Goal: Task Accomplishment & Management: Manage account settings

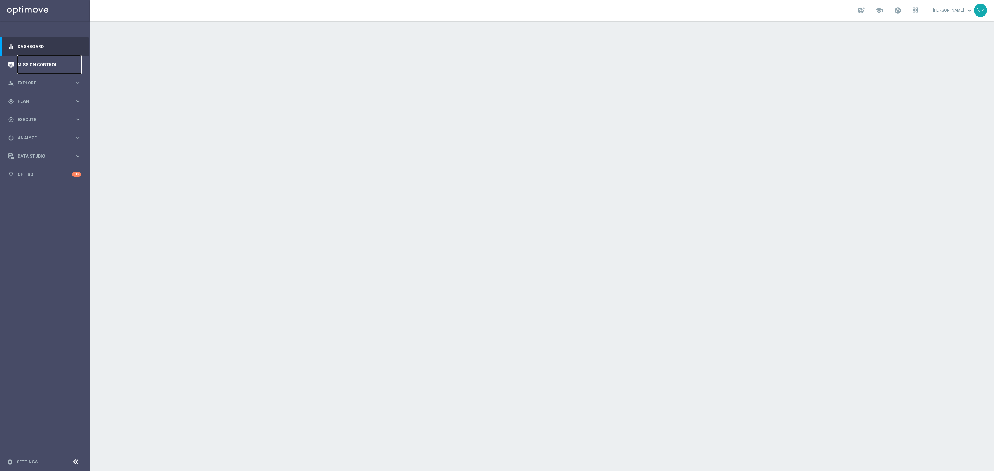
click at [23, 62] on link "Mission Control" at bounding box center [49, 65] width 63 height 18
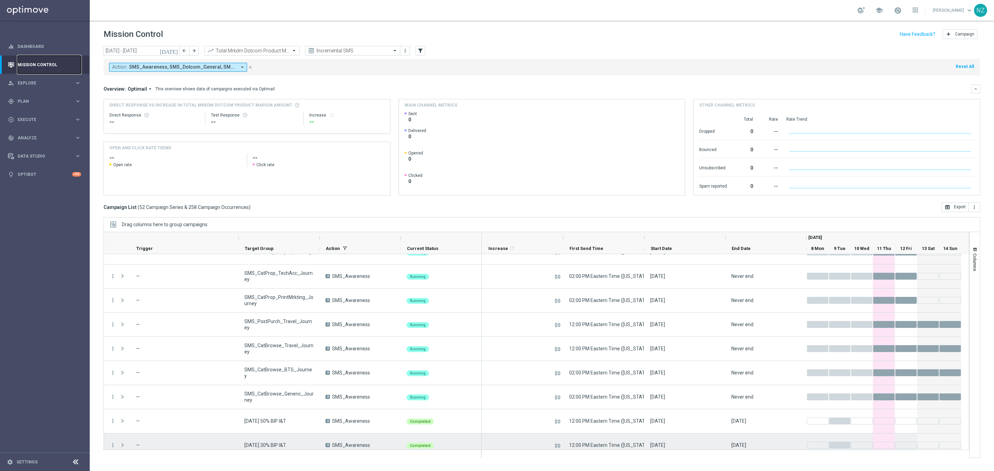
scroll to position [1061, 0]
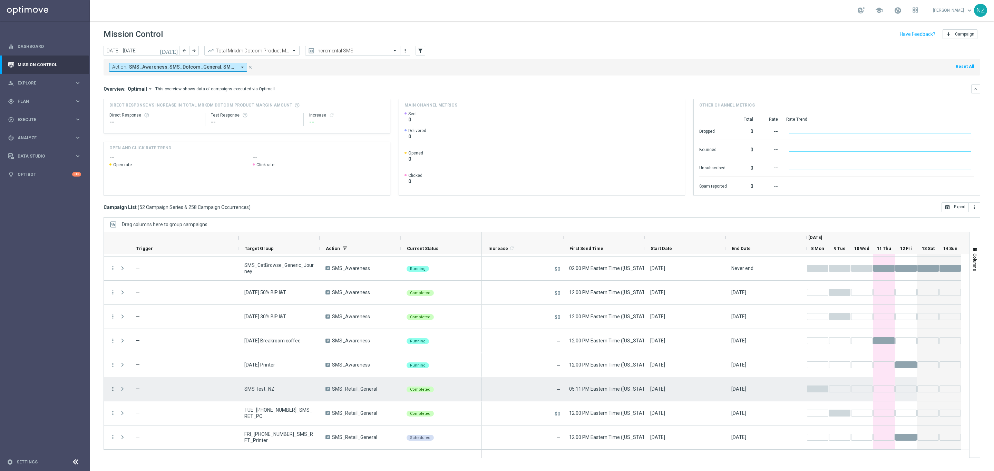
click at [113, 392] on icon "more_vert" at bounding box center [113, 389] width 6 height 6
click at [145, 306] on span "Campaign Details" at bounding box center [144, 307] width 35 height 5
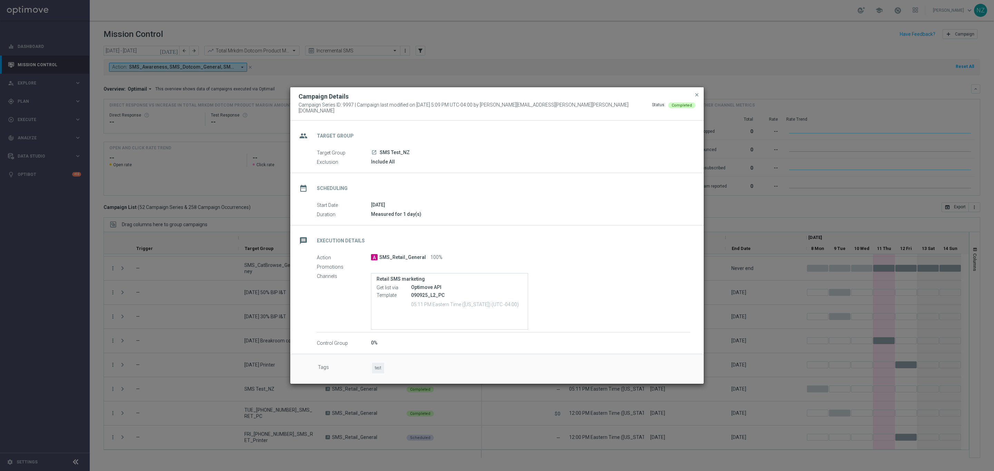
click at [374, 150] on icon "launch" at bounding box center [374, 153] width 6 height 6
click at [697, 91] on div "Campaign Details Campaign Series ID: 9997 | Campaign last modified on 8 Sep 202…" at bounding box center [496, 104] width 413 height 34
click at [697, 97] on span "close" at bounding box center [697, 95] width 6 height 6
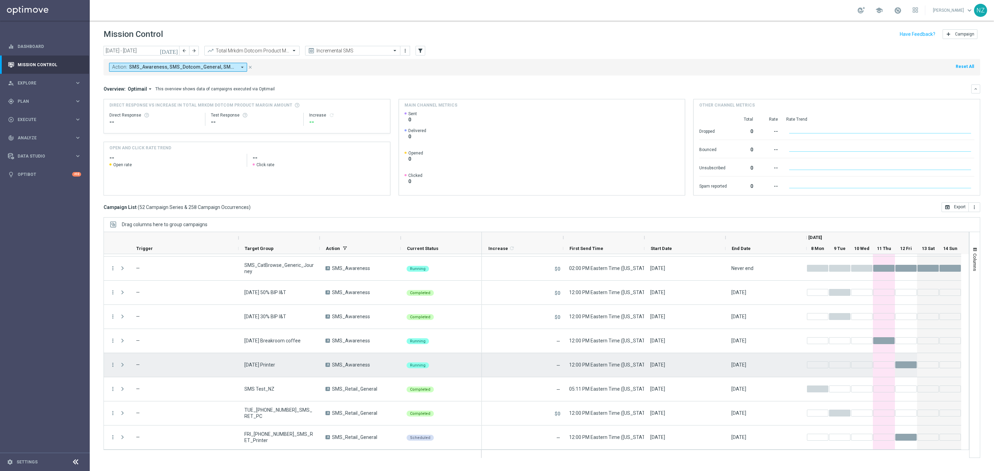
click at [121, 365] on span at bounding box center [122, 365] width 6 height 6
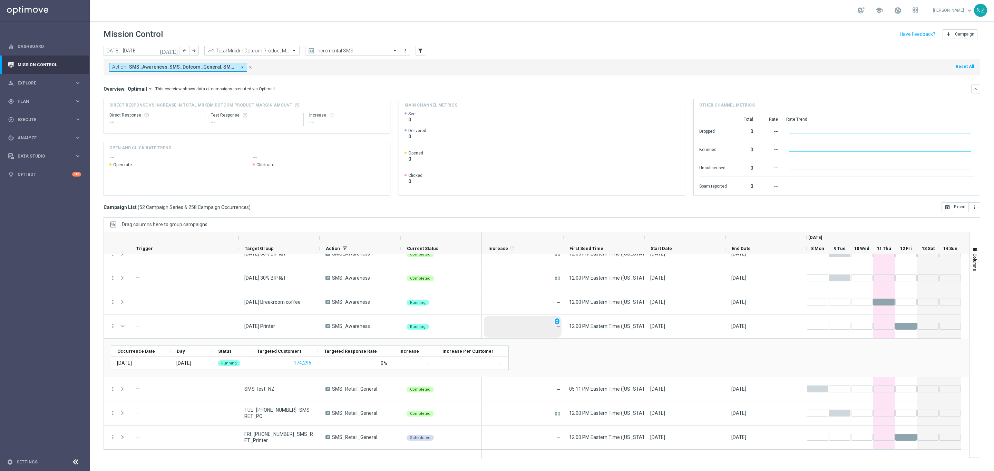
scroll to position [1099, 0]
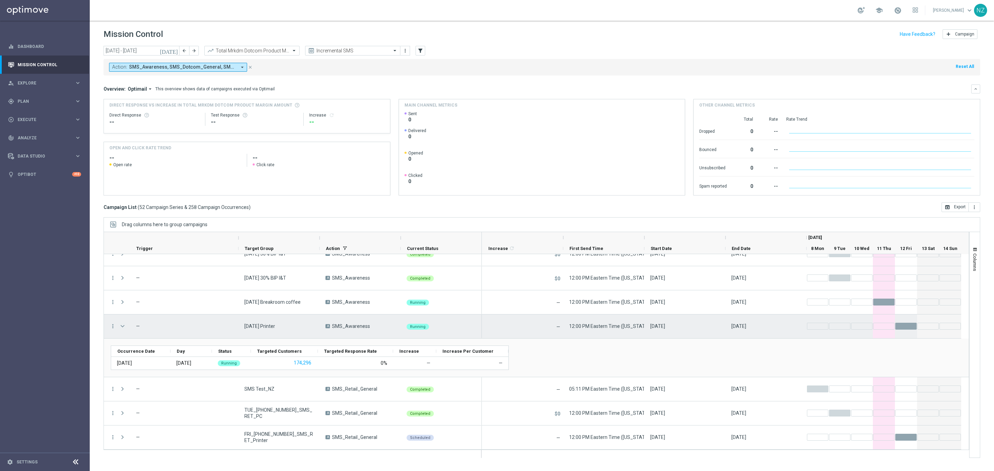
click at [122, 325] on span at bounding box center [122, 327] width 6 height 6
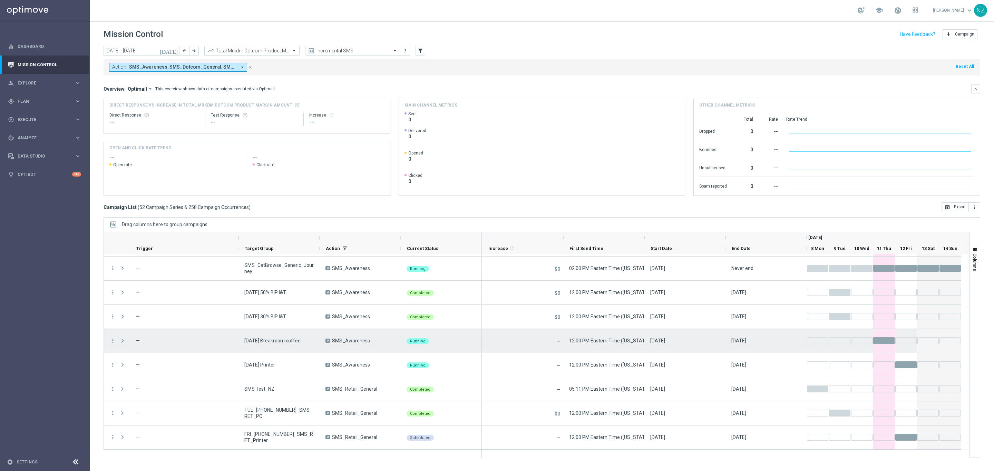
scroll to position [1061, 0]
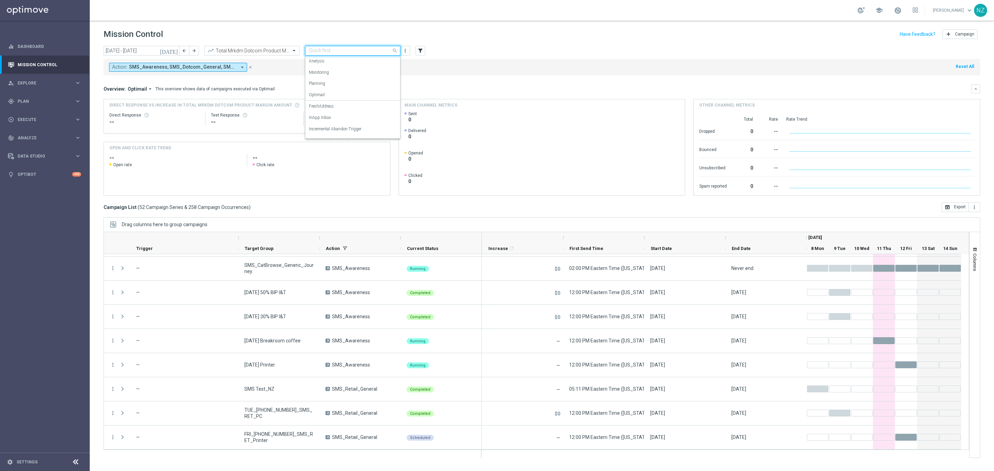
click at [326, 51] on input "text" at bounding box center [346, 51] width 74 height 6
click at [341, 100] on label "Incremental Promo Sales/Margin" at bounding box center [338, 98] width 59 height 6
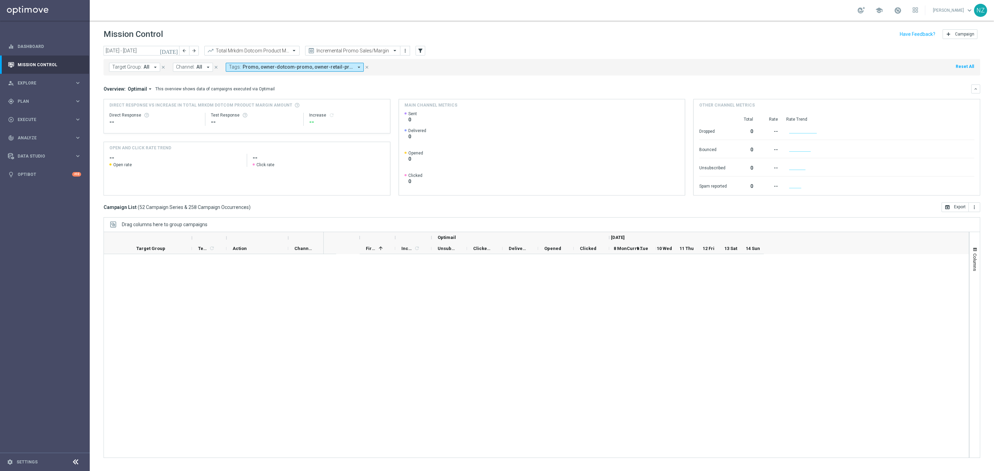
click at [477, 89] on div "Overview: Optimail arrow_drop_down This overview shows data of campaigns execut…" at bounding box center [537, 89] width 867 height 6
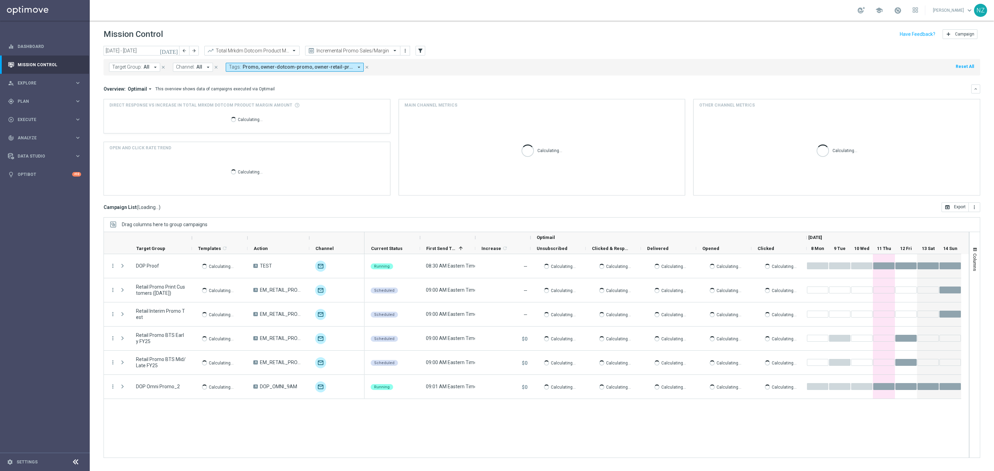
scroll to position [0, 0]
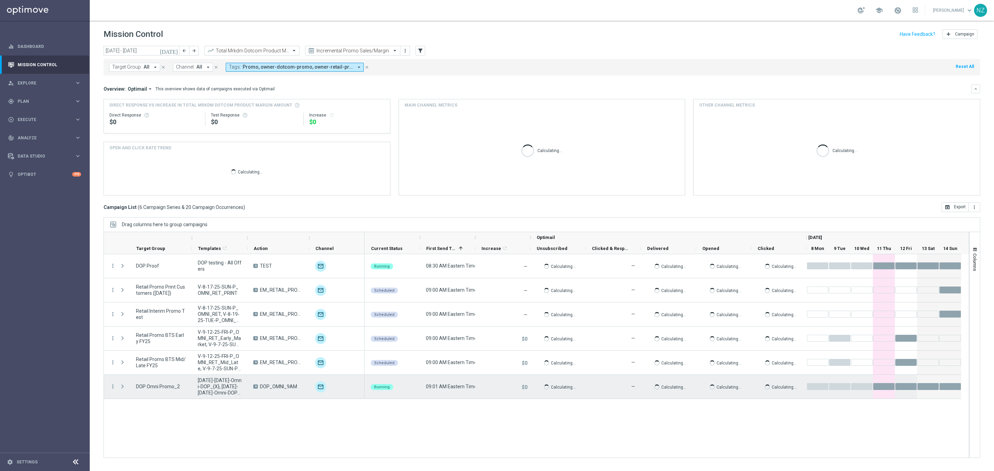
click at [120, 387] on span "Press SPACE to select this row." at bounding box center [122, 387] width 6 height 6
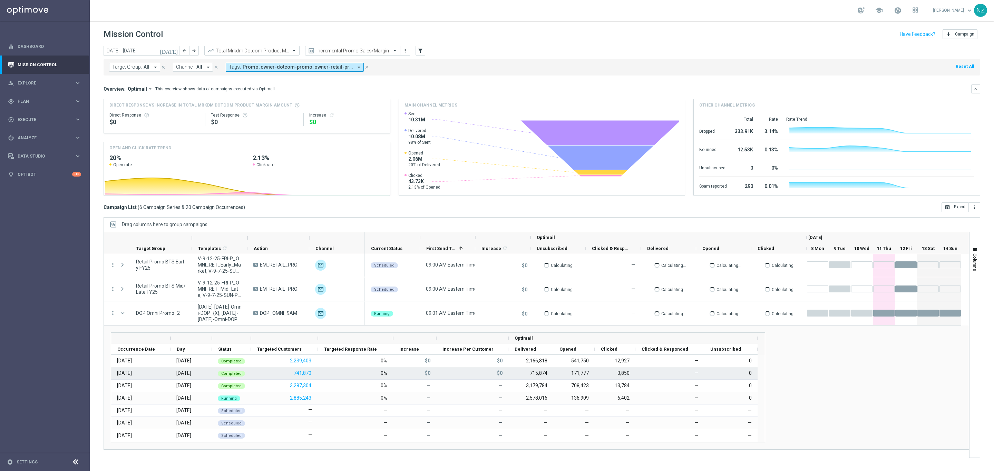
scroll to position [74, 0]
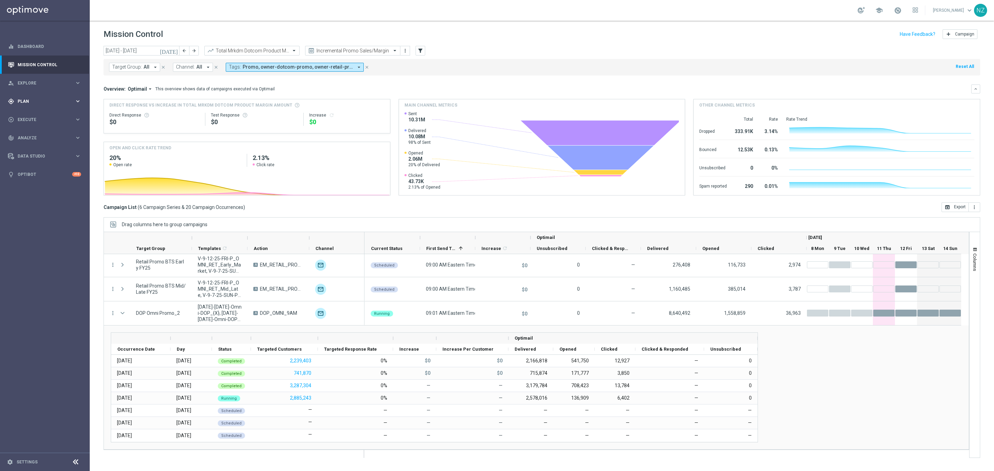
click at [41, 101] on span "Plan" at bounding box center [46, 101] width 57 height 4
click at [47, 113] on link "Target Groups" at bounding box center [45, 116] width 54 height 6
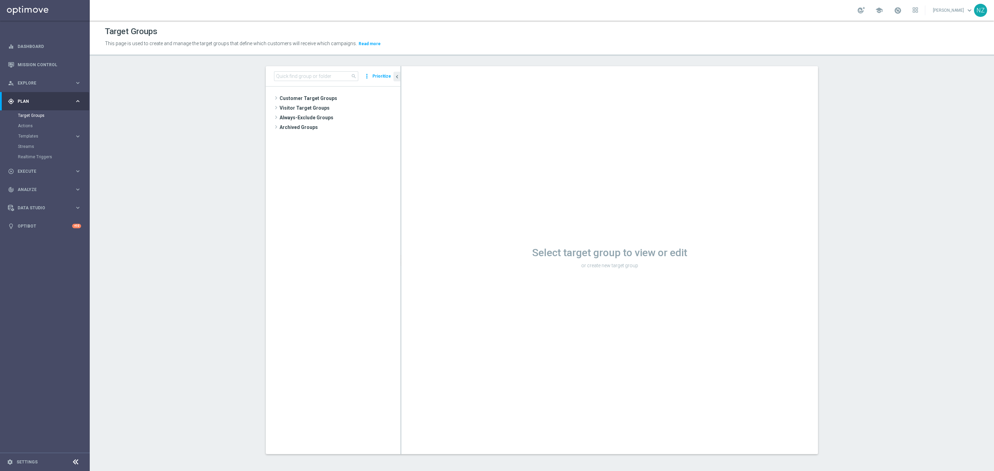
click at [305, 71] on div "search more_vert Prioritize" at bounding box center [333, 76] width 135 height 20
click at [305, 72] on input at bounding box center [316, 76] width 84 height 10
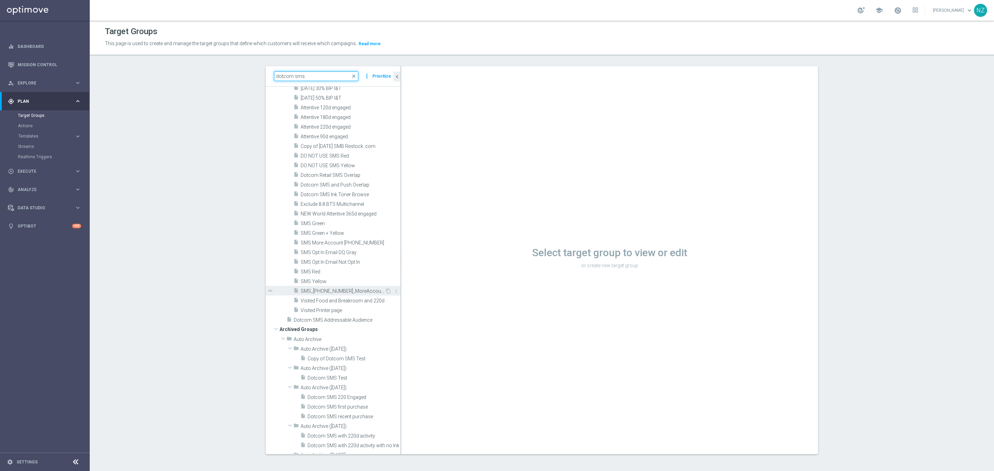
scroll to position [1600, 0]
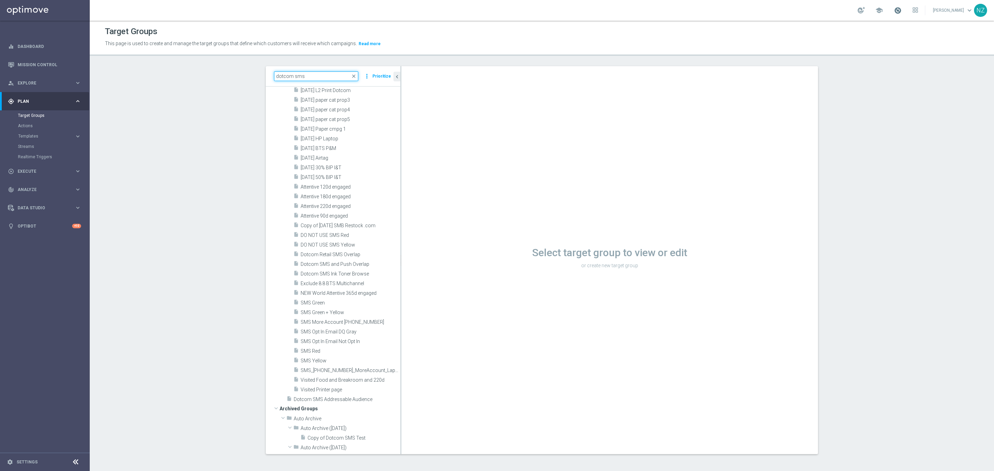
type input "dotcom sms"
click at [901, 13] on span at bounding box center [898, 11] width 8 height 8
click at [899, 196] on section "dotcom sms close more_vert Prioritize Customer Target Groups library_add create…" at bounding box center [542, 265] width 904 height 399
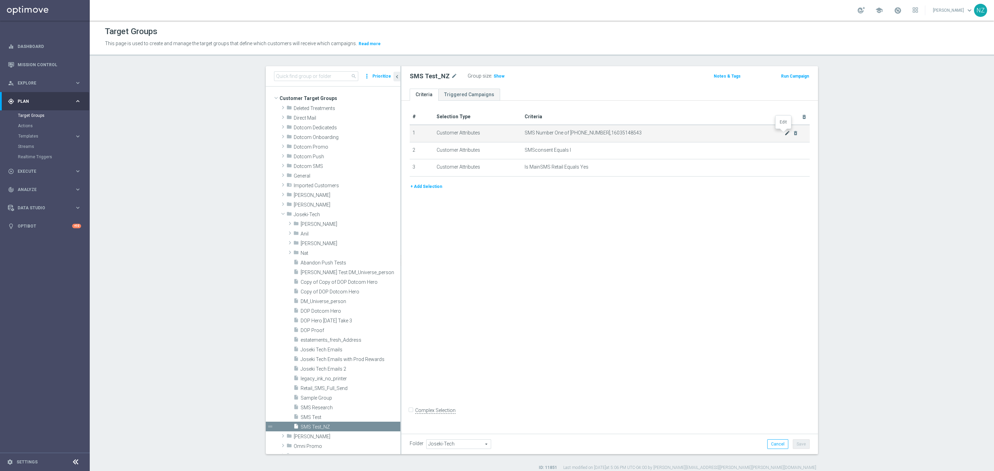
click at [784, 130] on icon "mode_edit" at bounding box center [787, 133] width 6 height 6
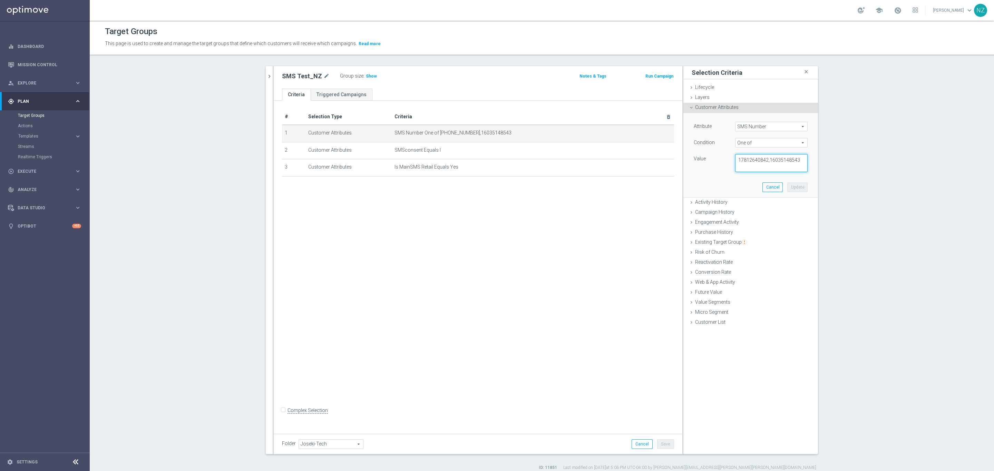
click at [798, 162] on textarea "17812640842,16035148543" at bounding box center [771, 163] width 72 height 18
paste textarea "7742545331"
type textarea "17812640842,16035148543,17742545331,17749999135"
click at [790, 186] on button "Update" at bounding box center [797, 188] width 20 height 10
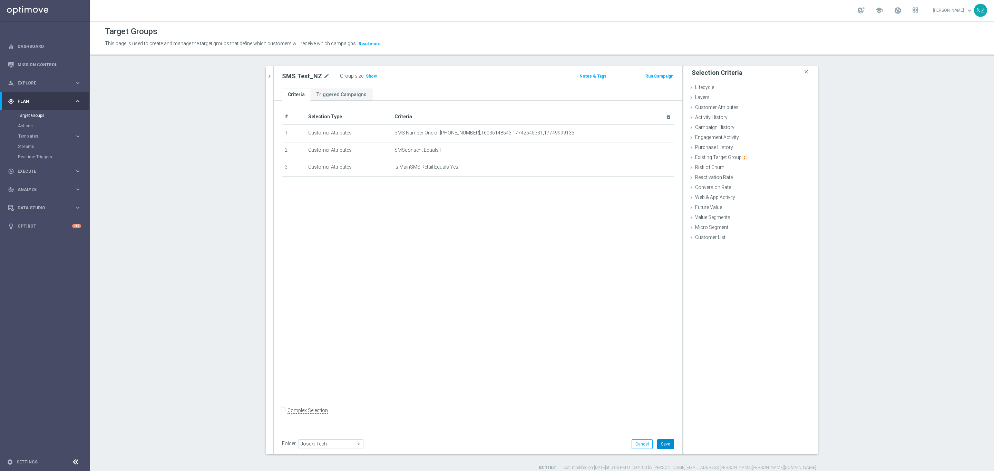
click at [661, 447] on button "Save" at bounding box center [665, 445] width 17 height 10
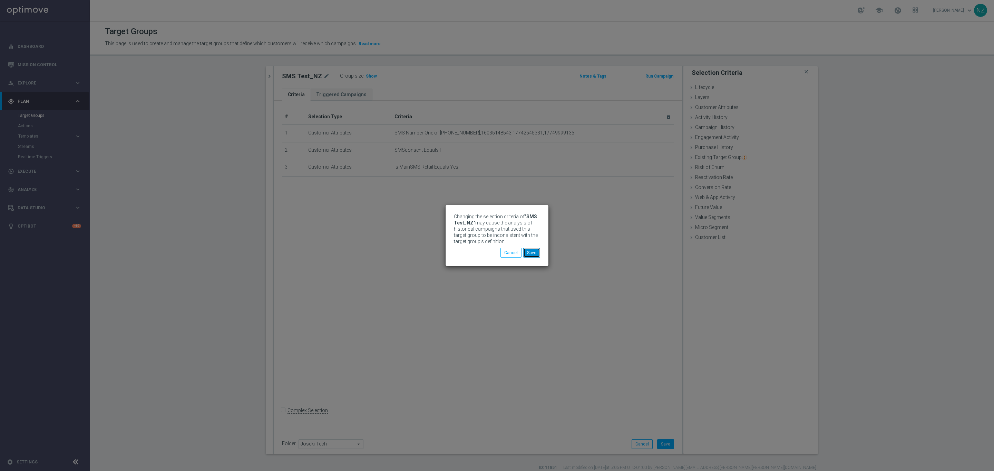
click at [536, 253] on button "Save" at bounding box center [531, 253] width 17 height 10
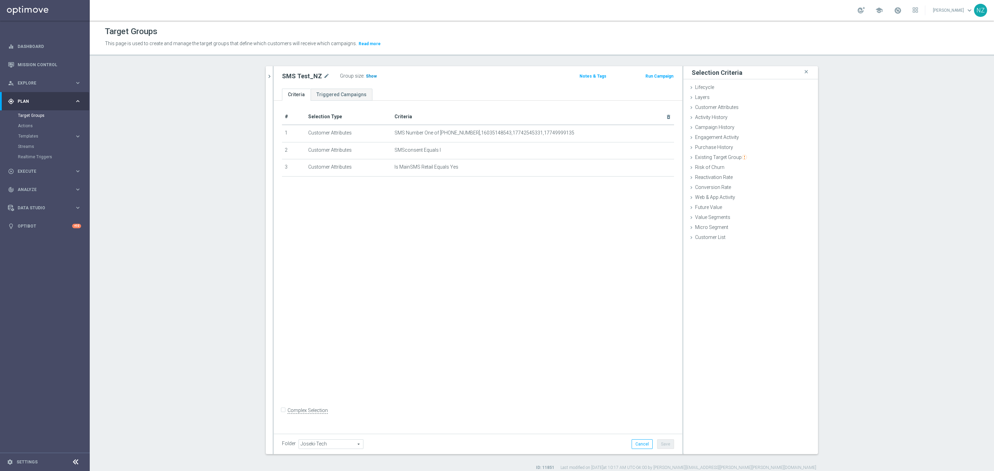
click at [366, 76] on span "Show" at bounding box center [371, 76] width 11 height 5
click at [43, 62] on link "Mission Control" at bounding box center [49, 65] width 63 height 18
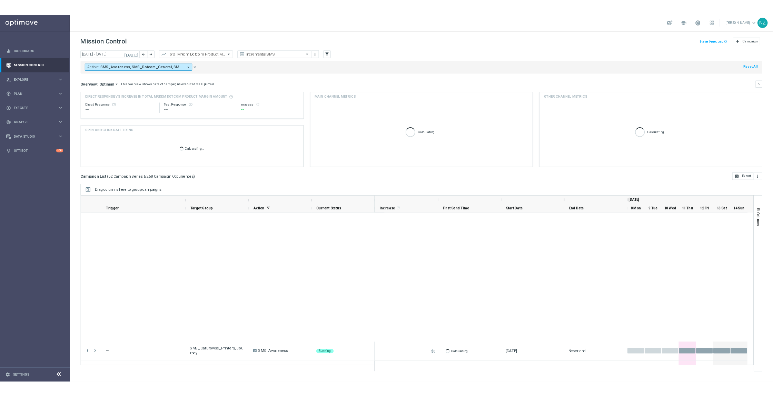
scroll to position [1061, 0]
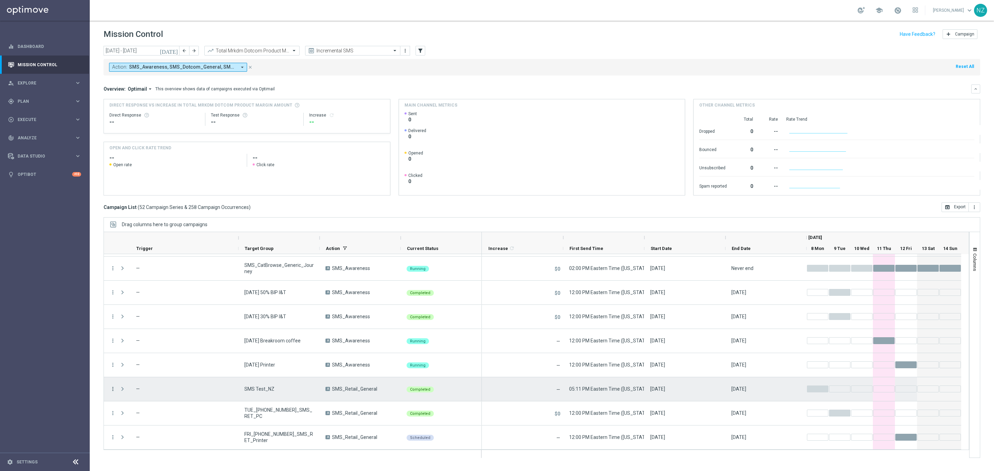
click at [112, 386] on icon "more_vert" at bounding box center [113, 389] width 6 height 6
click at [153, 363] on div "file_copy Duplicate and Edit" at bounding box center [155, 359] width 78 height 10
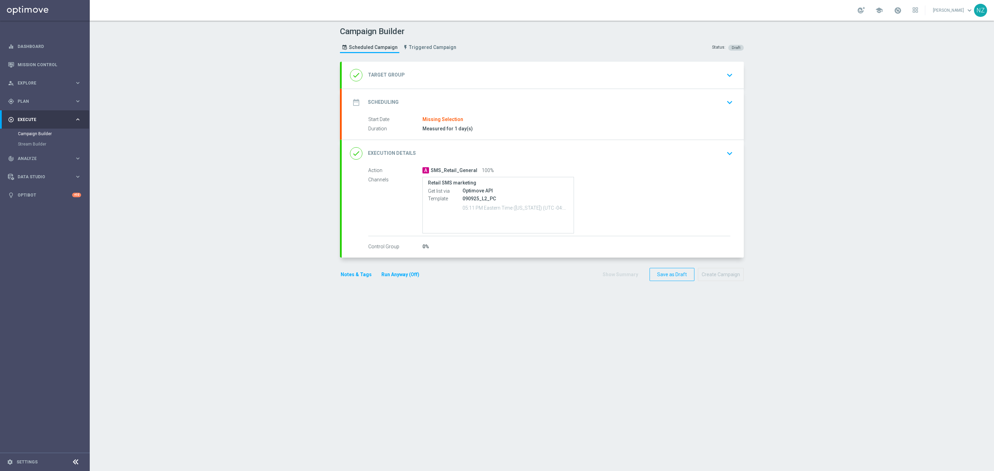
type input "SMS Test_NZ"
type input "Total Mid Shipment Retail Transaction Amount"
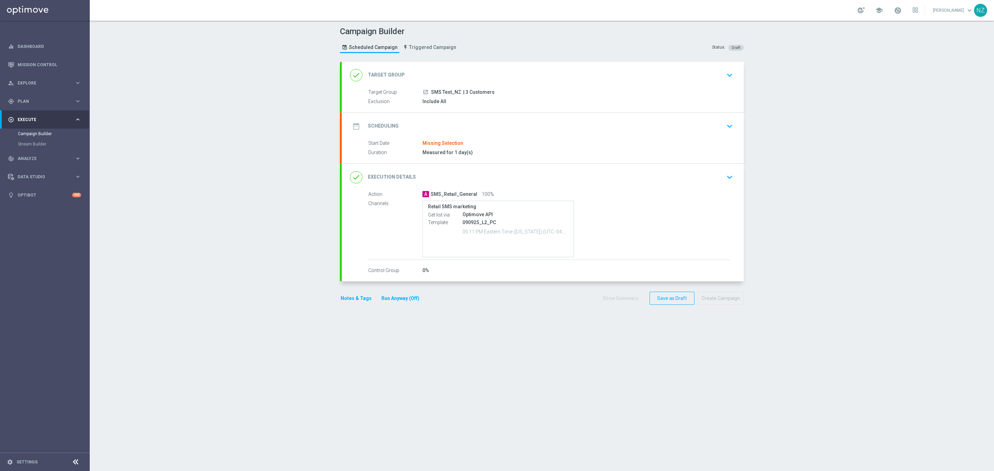
click at [726, 122] on icon "keyboard_arrow_down" at bounding box center [729, 126] width 10 height 10
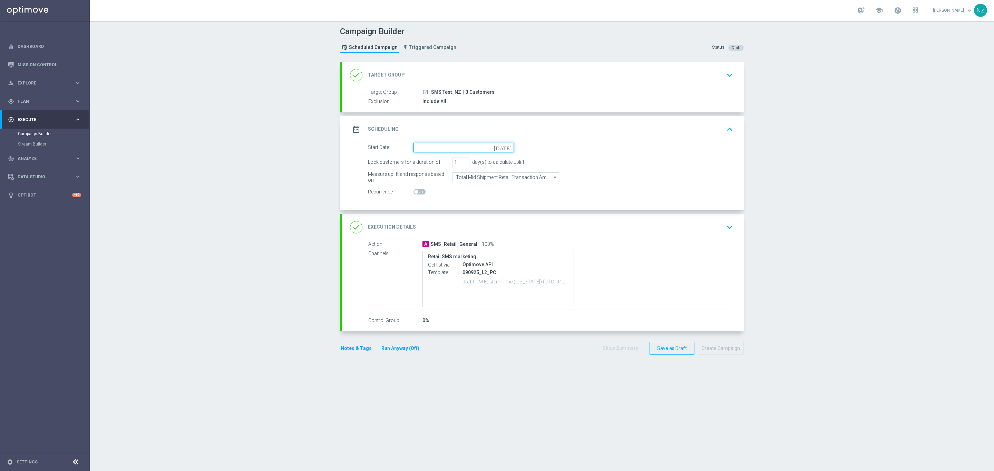
click at [462, 148] on input at bounding box center [463, 148] width 100 height 10
click at [464, 202] on span "11" at bounding box center [466, 197] width 11 height 11
type input "[DATE]"
click at [728, 225] on icon "keyboard_arrow_down" at bounding box center [729, 227] width 10 height 10
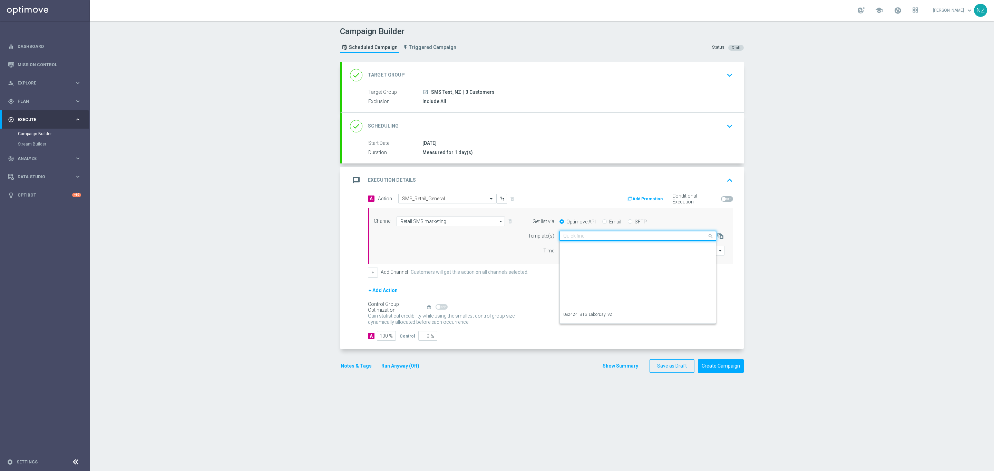
click at [585, 238] on input "text" at bounding box center [630, 236] width 135 height 6
click at [590, 246] on label "91525_Migration1" at bounding box center [580, 247] width 34 height 6
type input "915"
click at [564, 253] on input "17:11" at bounding box center [577, 251] width 36 height 10
click at [560, 256] on input "17:11" at bounding box center [577, 251] width 36 height 10
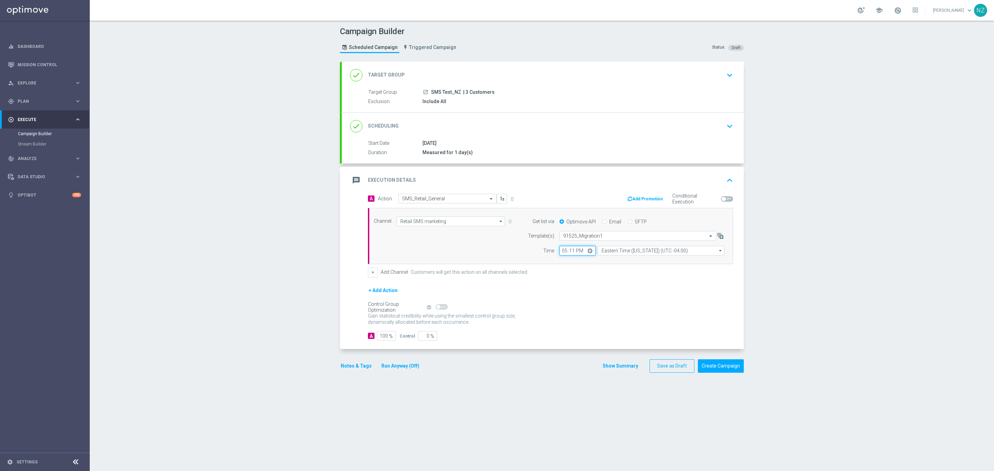
click at [560, 251] on input "17:11" at bounding box center [577, 251] width 36 height 10
type input "10:20"
click at [725, 370] on button "Create Campaign" at bounding box center [721, 366] width 46 height 13
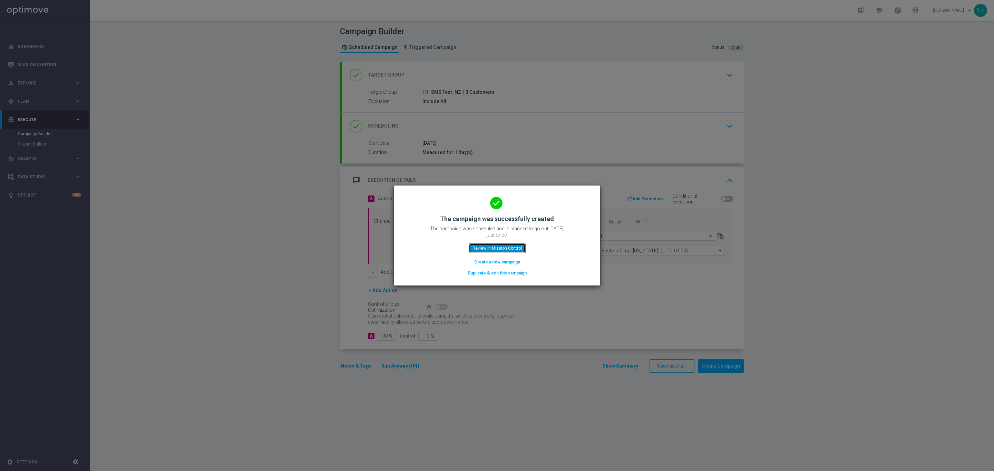
drag, startPoint x: 497, startPoint y: 252, endPoint x: 472, endPoint y: 220, distance: 40.5
click at [497, 252] on button "Review in Mission Control" at bounding box center [497, 249] width 57 height 10
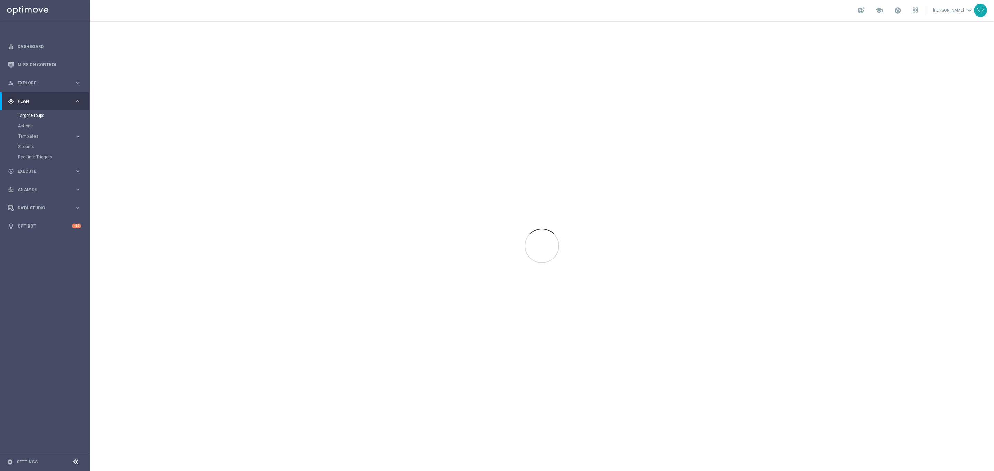
click at [902, 5] on link at bounding box center [897, 10] width 9 height 11
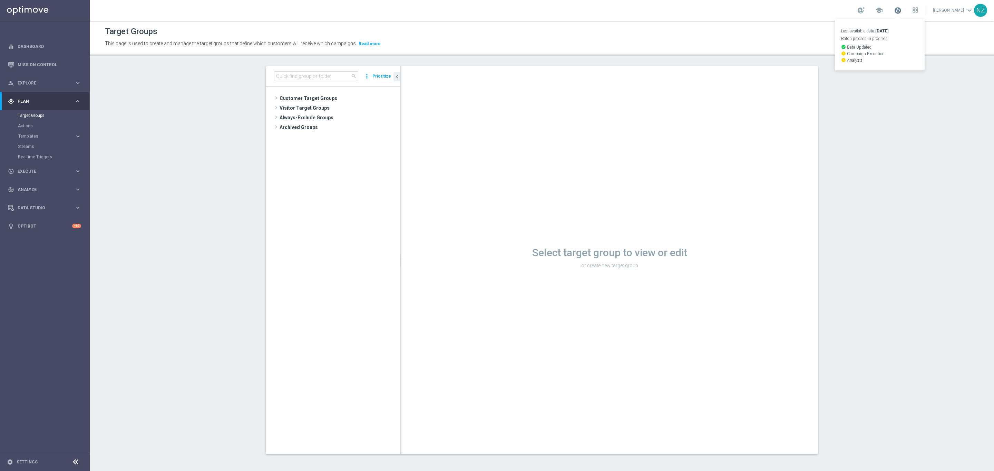
click at [901, 10] on span at bounding box center [898, 11] width 8 height 8
drag, startPoint x: 53, startPoint y: 60, endPoint x: 54, endPoint y: 55, distance: 5.2
click at [53, 60] on link "Mission Control" at bounding box center [49, 65] width 63 height 18
